Goal: Find specific page/section: Find specific page/section

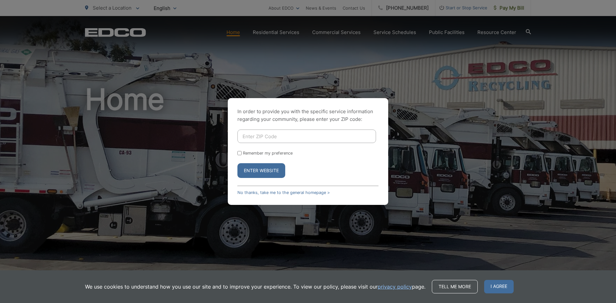
click at [279, 140] on input "Enter ZIP Code" at bounding box center [306, 136] width 139 height 13
type input "92116"
click at [237, 163] on button "Enter Website" at bounding box center [261, 170] width 48 height 15
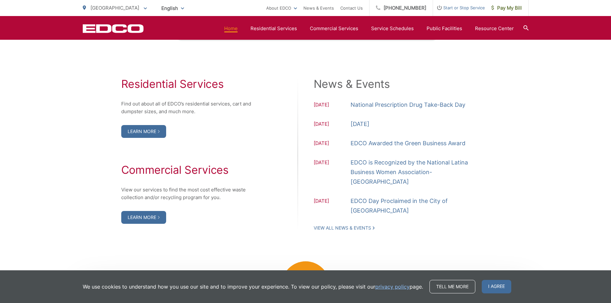
scroll to position [641, 0]
click at [154, 216] on link "Learn More" at bounding box center [143, 216] width 45 height 13
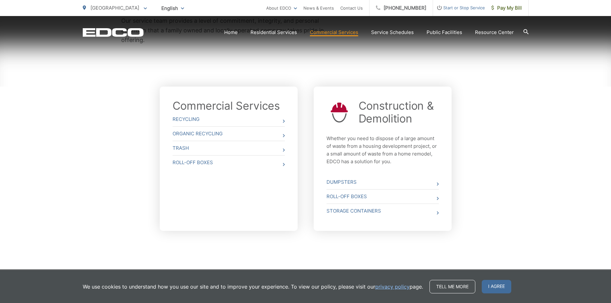
scroll to position [202, 0]
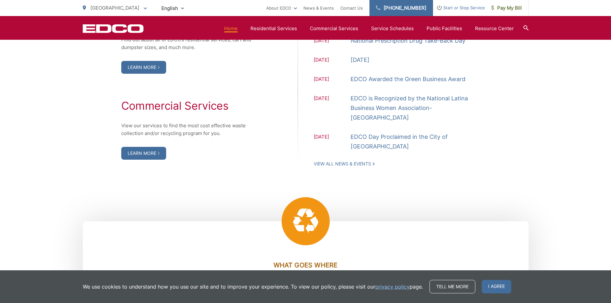
scroll to position [706, 0]
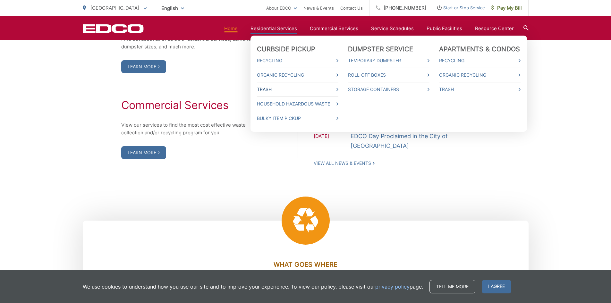
click at [271, 90] on link "Trash" at bounding box center [297, 90] width 81 height 8
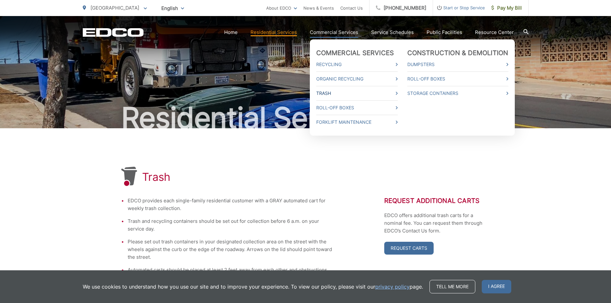
click at [330, 94] on link "Trash" at bounding box center [356, 93] width 81 height 8
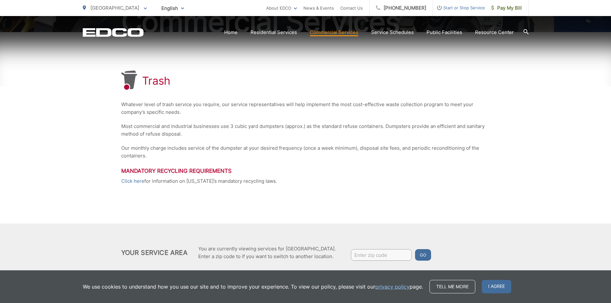
scroll to position [114, 0]
